Goal: Navigation & Orientation: Find specific page/section

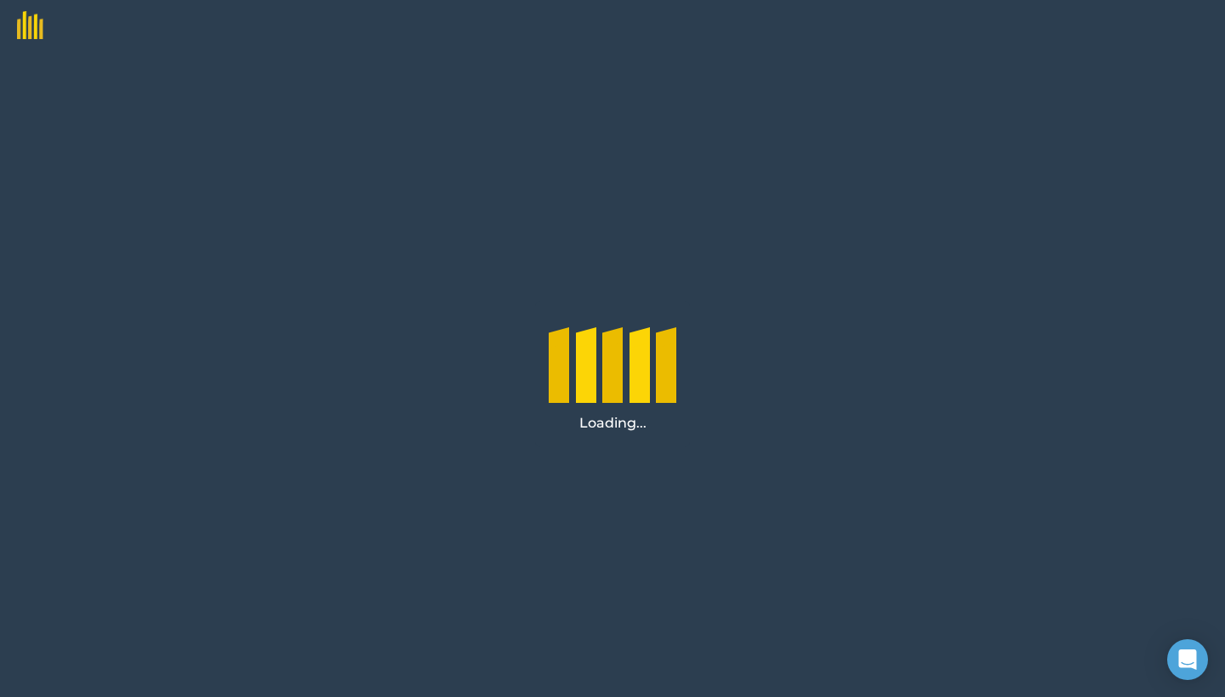
click at [534, 281] on div "Loading..." at bounding box center [612, 374] width 1225 height 646
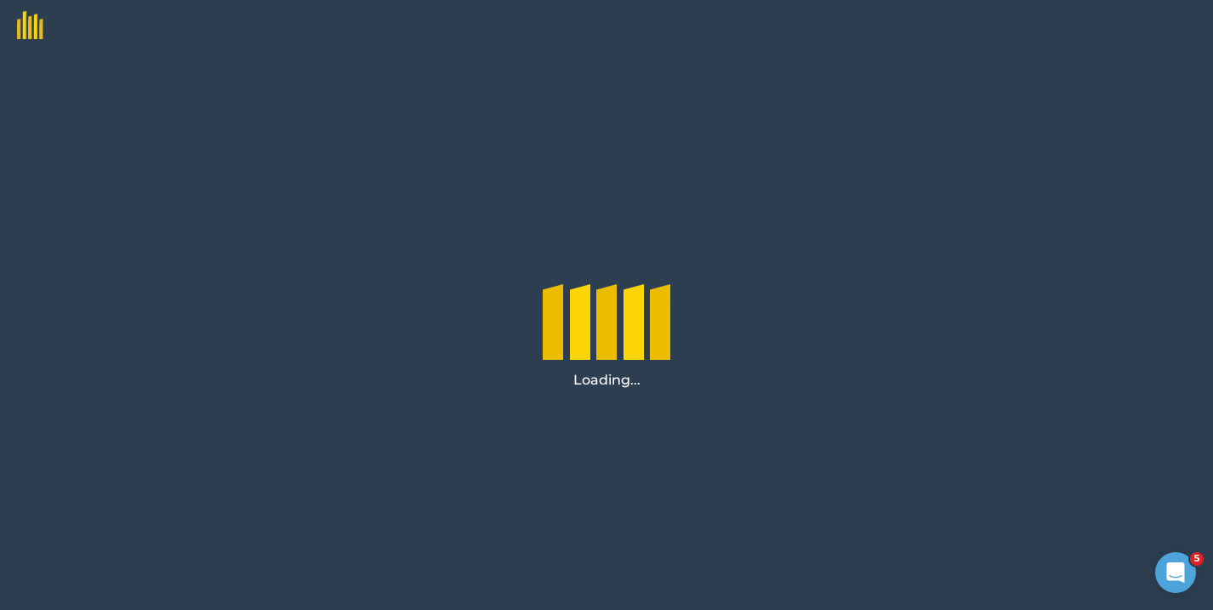
click at [476, 146] on div "Loading..." at bounding box center [606, 330] width 1213 height 559
click at [26, 25] on img at bounding box center [21, 19] width 43 height 39
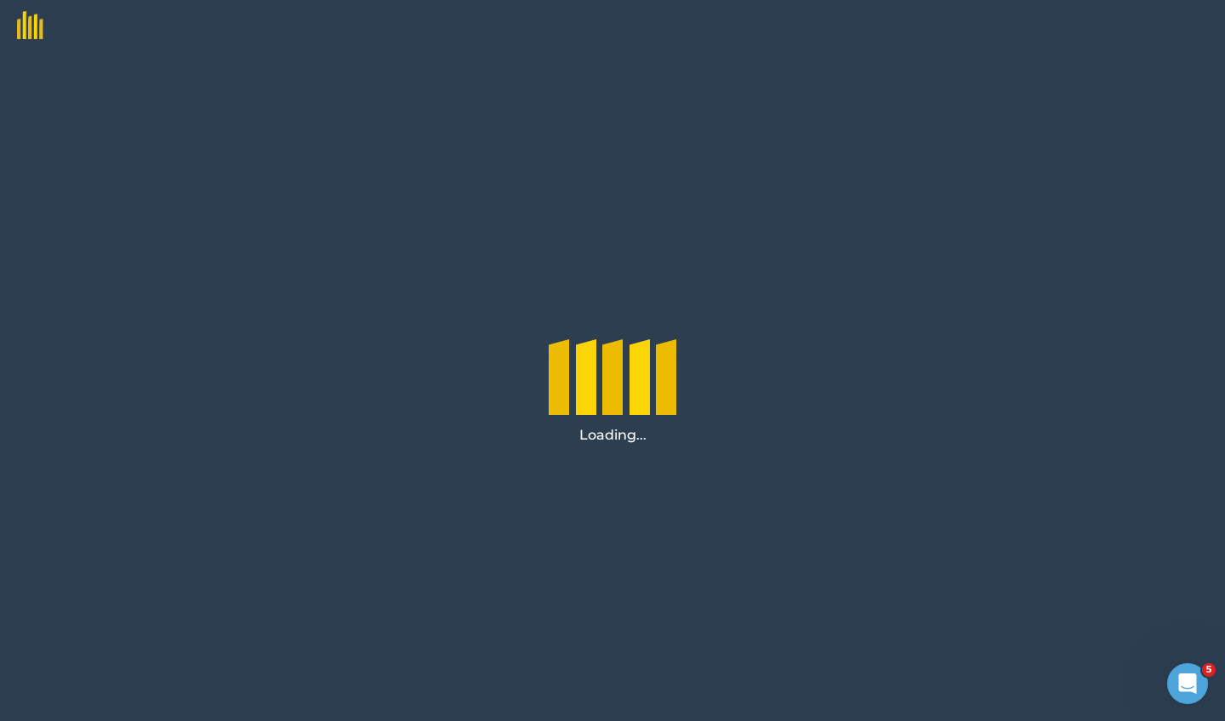
click at [35, 16] on img at bounding box center [21, 19] width 43 height 39
